Goal: Complete application form

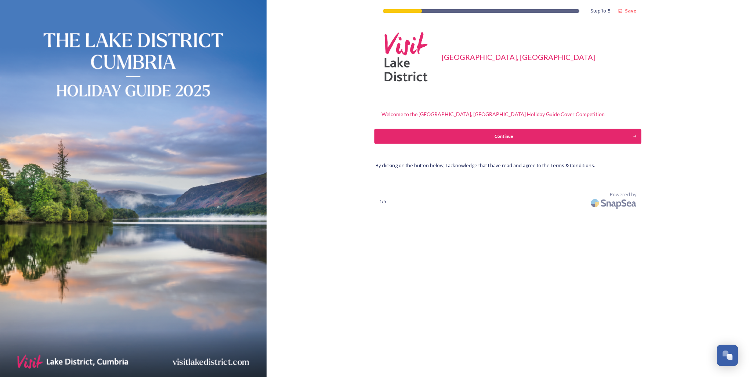
click at [533, 141] on button "Continue" at bounding box center [507, 136] width 267 height 15
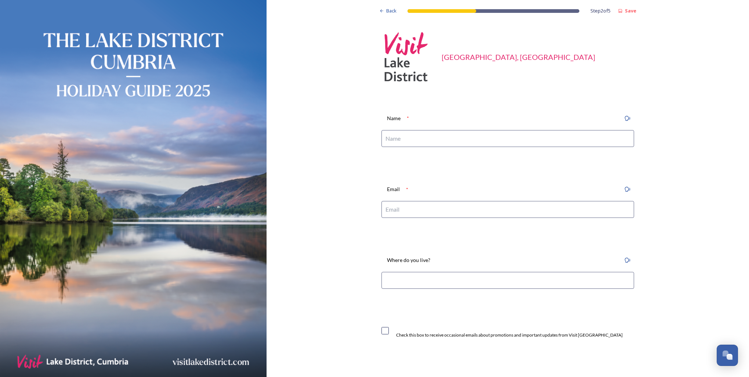
click at [544, 144] on input at bounding box center [507, 138] width 253 height 17
type input "[PERSON_NAME]"
type input "[EMAIL_ADDRESS][DOMAIN_NAME]"
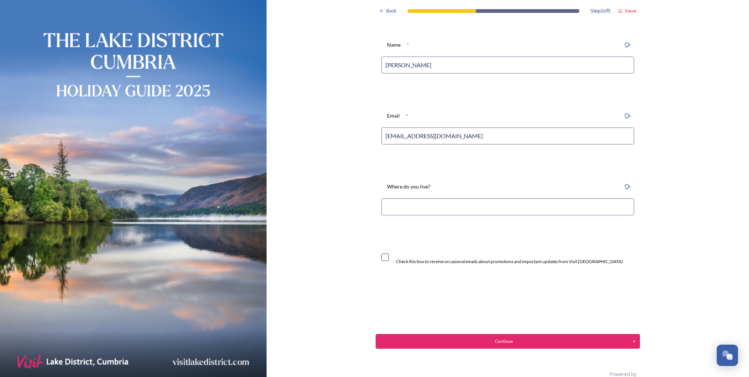
click at [471, 195] on div "Where do you live?" at bounding box center [508, 201] width 264 height 52
click at [468, 201] on input at bounding box center [507, 206] width 253 height 17
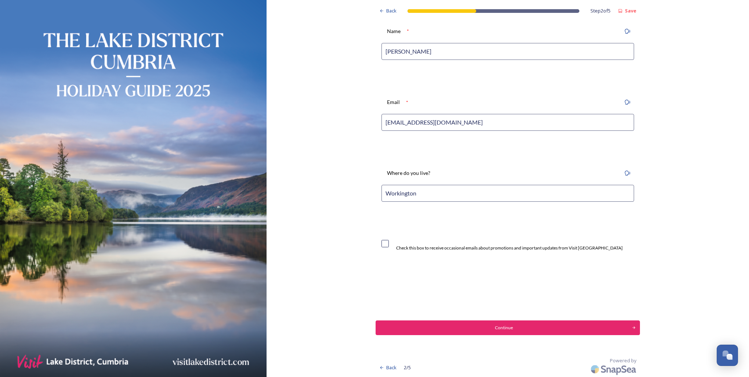
type input "Workington"
click at [381, 242] on input "checkbox" at bounding box center [384, 243] width 7 height 7
checkbox input "true"
click at [584, 321] on button "Continue" at bounding box center [507, 327] width 267 height 15
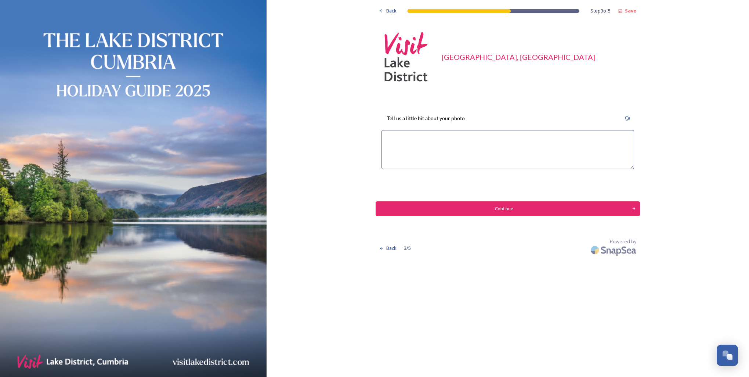
click at [505, 145] on textarea at bounding box center [507, 149] width 253 height 39
type textarea "This photograph was taken on the [DATE] near the [GEOGRAPHIC_DATA], beautiful r…"
click at [597, 210] on div "Continue" at bounding box center [503, 208] width 251 height 7
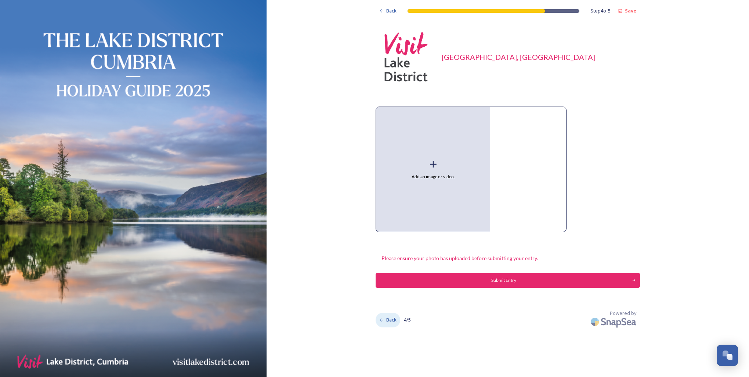
click at [383, 319] on icon at bounding box center [381, 320] width 5 height 5
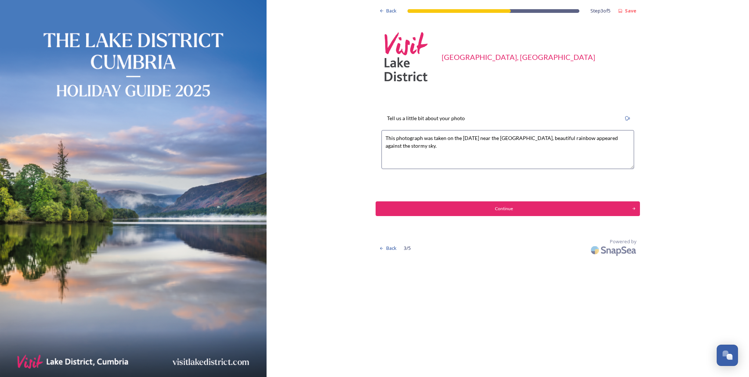
click at [518, 143] on textarea "This photograph was taken on the [DATE] near the [GEOGRAPHIC_DATA], beautiful r…" at bounding box center [507, 149] width 253 height 39
type textarea "This photograph was taken on the [DATE] near the [GEOGRAPHIC_DATA], beautiful r…"
click at [530, 202] on button "Continue" at bounding box center [507, 208] width 267 height 15
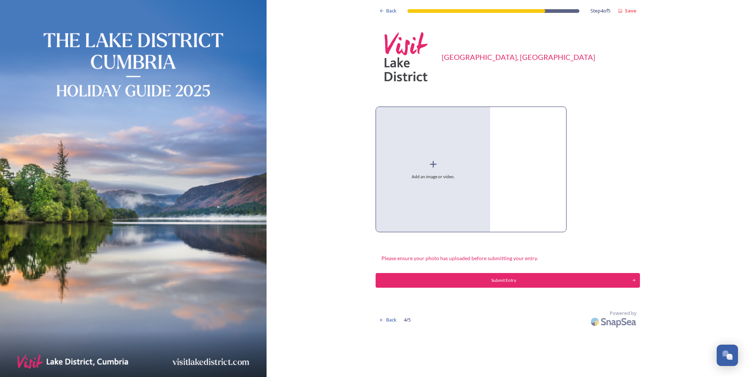
click at [438, 168] on icon at bounding box center [433, 164] width 11 height 11
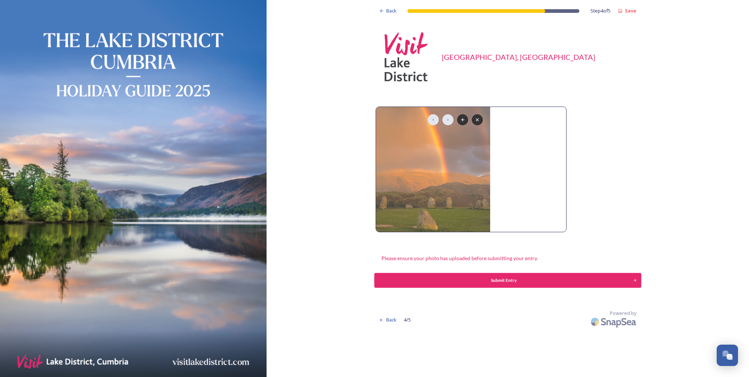
click at [547, 277] on div "Submit Entry" at bounding box center [503, 280] width 251 height 7
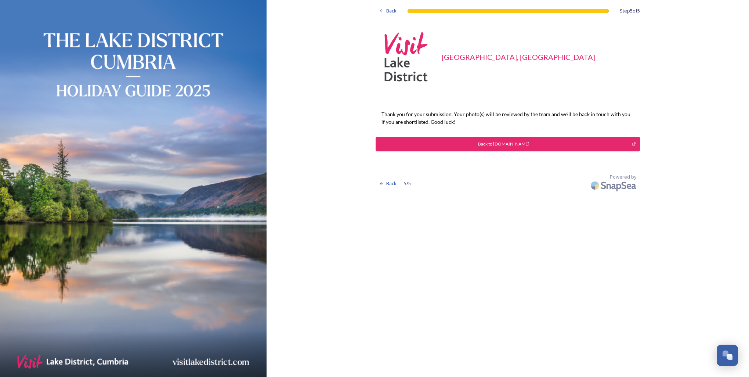
click at [582, 145] on div "Back to [DOMAIN_NAME]" at bounding box center [504, 144] width 248 height 7
